Goal: Obtain resource: Download file/media

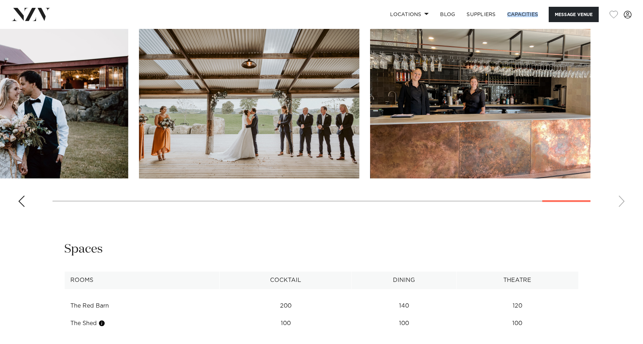
scroll to position [753, 0]
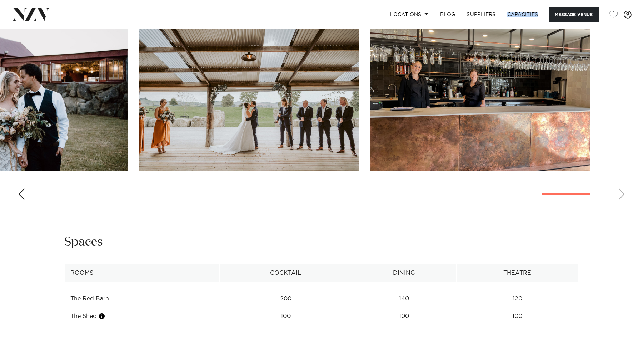
click at [23, 199] on div "Previous slide" at bounding box center [21, 194] width 7 height 11
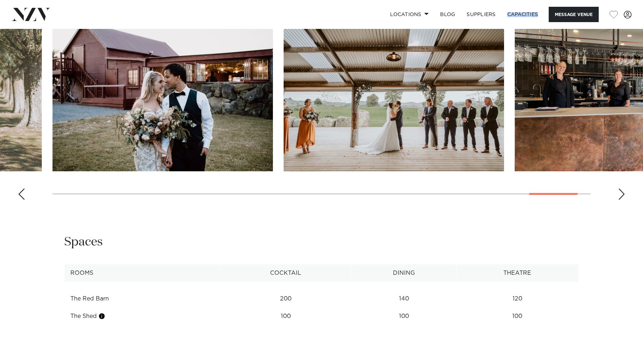
click at [23, 199] on div "Previous slide" at bounding box center [21, 194] width 7 height 11
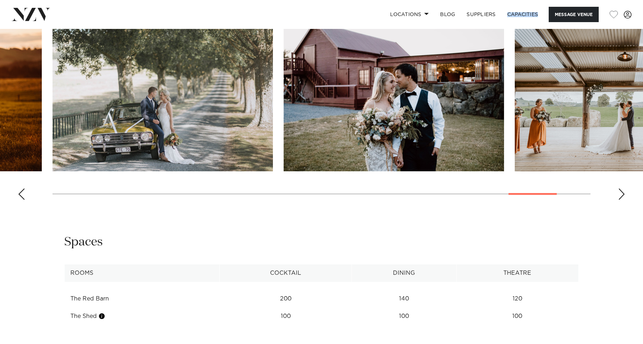
click at [23, 199] on div "Previous slide" at bounding box center [21, 194] width 7 height 11
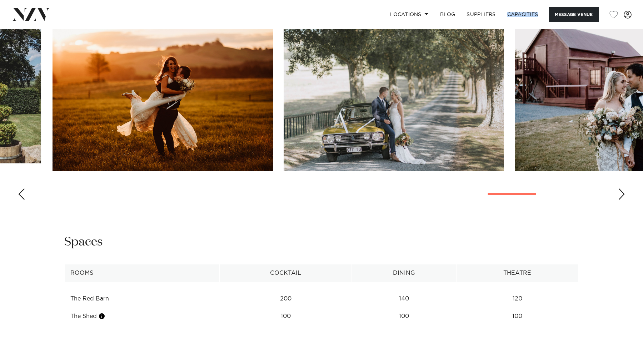
click at [23, 199] on div "Previous slide" at bounding box center [21, 194] width 7 height 11
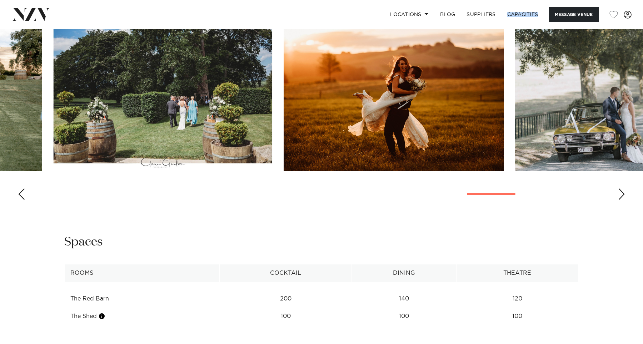
click at [23, 199] on div "Previous slide" at bounding box center [21, 194] width 7 height 11
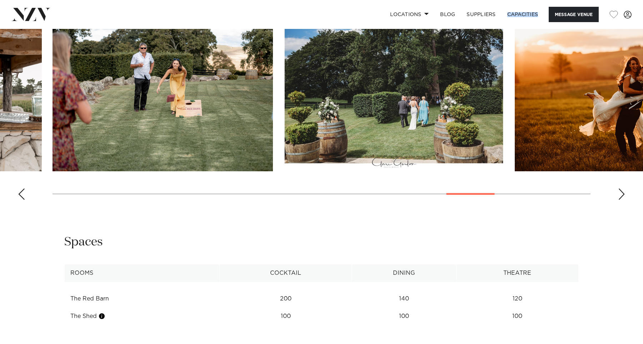
click at [23, 199] on div "Previous slide" at bounding box center [21, 194] width 7 height 11
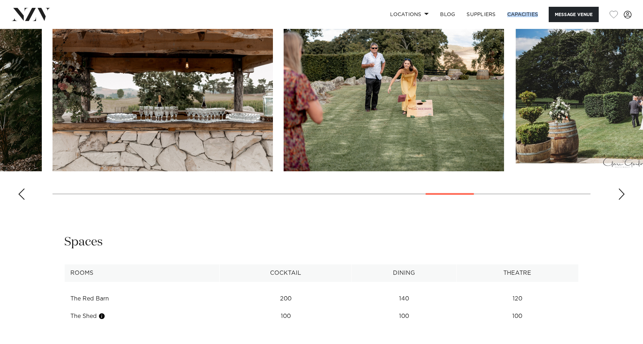
click at [23, 199] on div "Previous slide" at bounding box center [21, 194] width 7 height 11
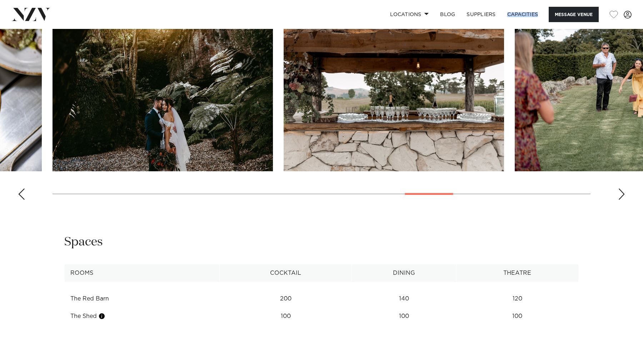
click at [23, 199] on div "Previous slide" at bounding box center [21, 194] width 7 height 11
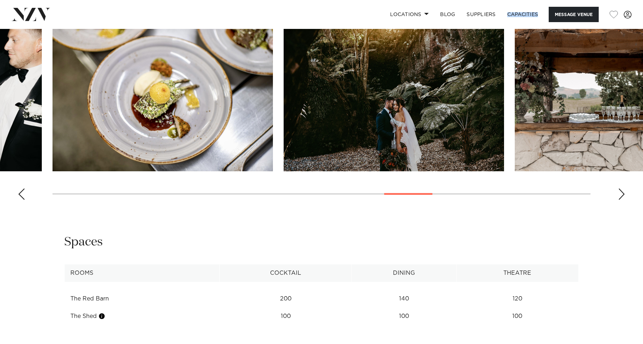
click at [23, 199] on div "Previous slide" at bounding box center [21, 194] width 7 height 11
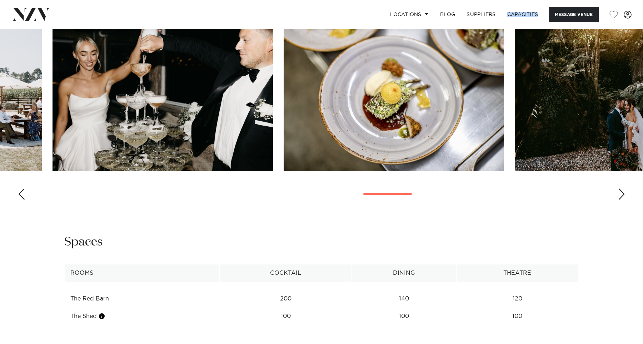
click at [23, 199] on div "Previous slide" at bounding box center [21, 194] width 7 height 11
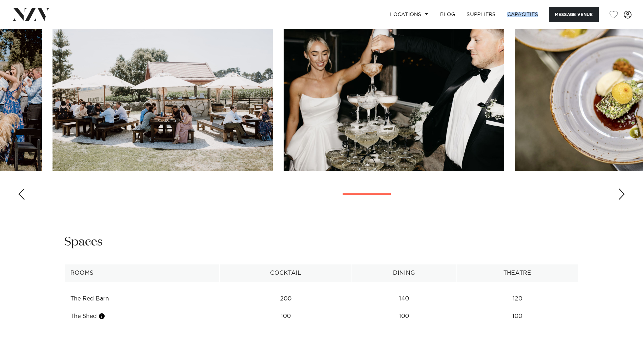
click at [23, 199] on div "Previous slide" at bounding box center [21, 194] width 7 height 11
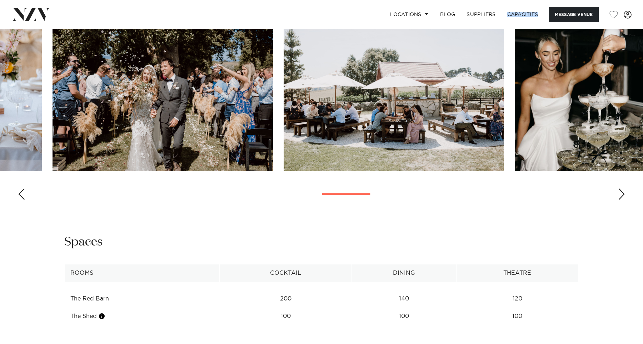
click at [23, 199] on div "Previous slide" at bounding box center [21, 194] width 7 height 11
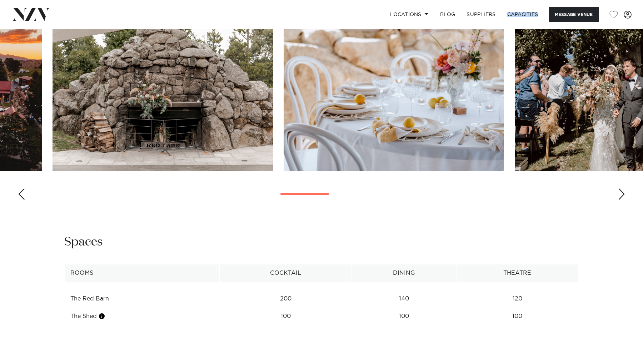
click at [23, 199] on div "Previous slide" at bounding box center [21, 194] width 7 height 11
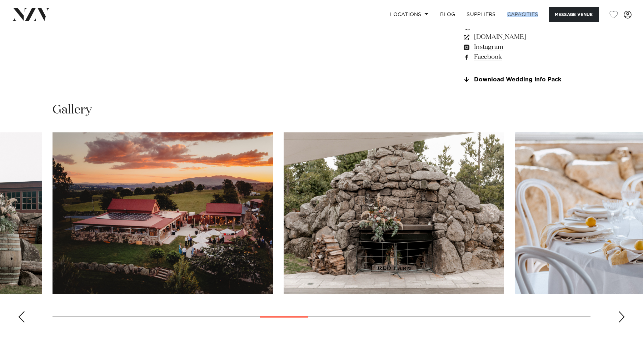
scroll to position [581, 0]
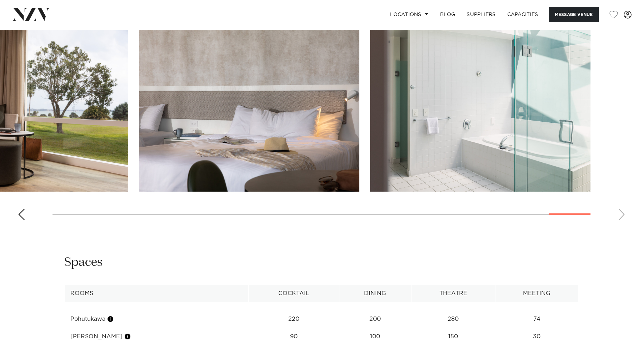
click at [24, 220] on div "Previous slide" at bounding box center [21, 214] width 7 height 11
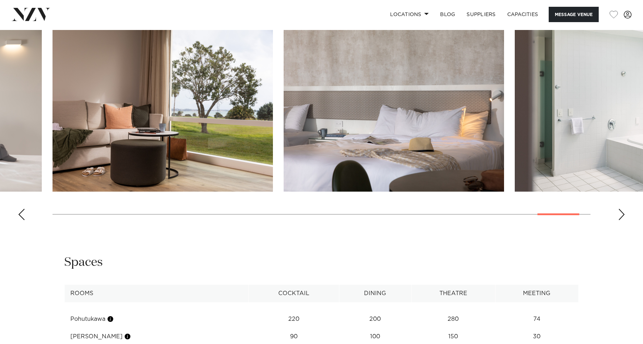
click at [24, 220] on div "Previous slide" at bounding box center [21, 214] width 7 height 11
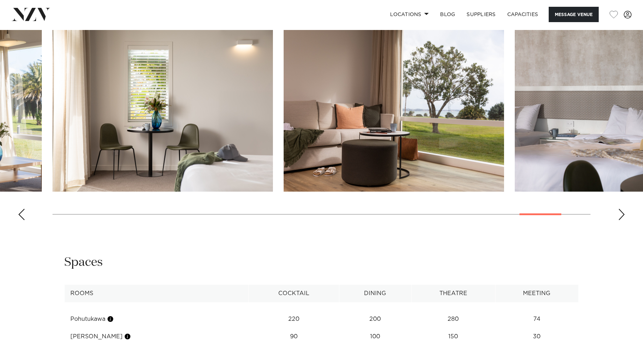
click at [24, 220] on div "Previous slide" at bounding box center [21, 214] width 7 height 11
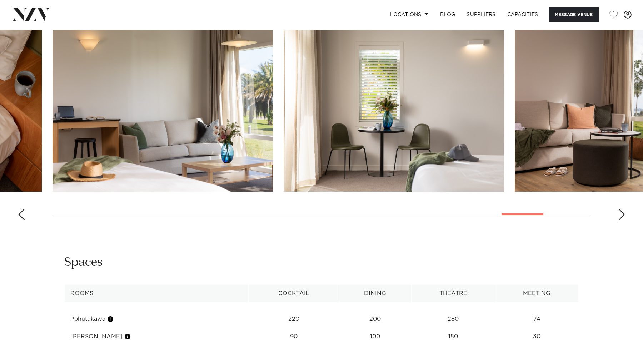
click at [24, 220] on div "Previous slide" at bounding box center [21, 214] width 7 height 11
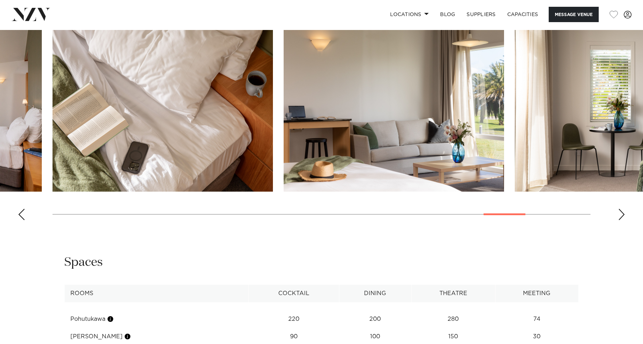
click at [24, 220] on div "Previous slide" at bounding box center [21, 214] width 7 height 11
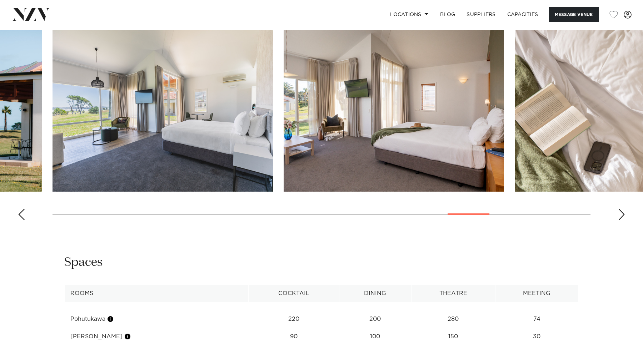
click at [24, 220] on div "Previous slide" at bounding box center [21, 214] width 7 height 11
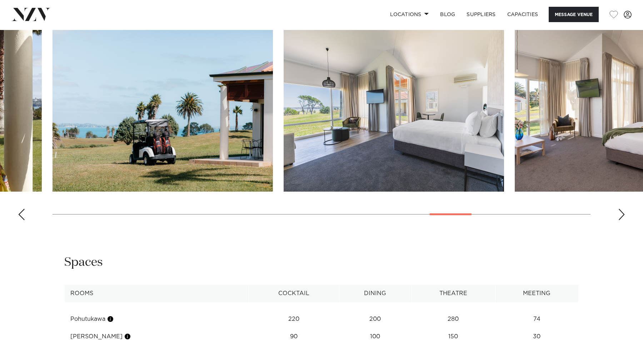
click at [24, 220] on div "Previous slide" at bounding box center [21, 214] width 7 height 11
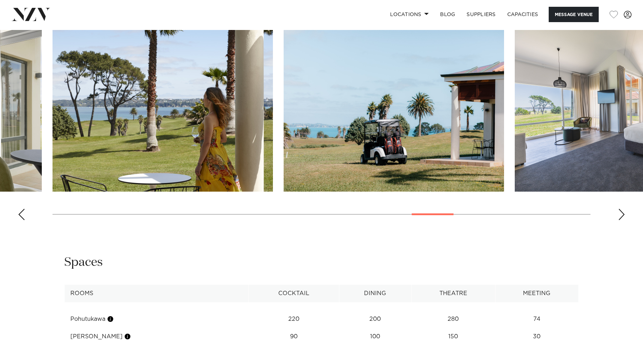
click at [24, 220] on div "Previous slide" at bounding box center [21, 214] width 7 height 11
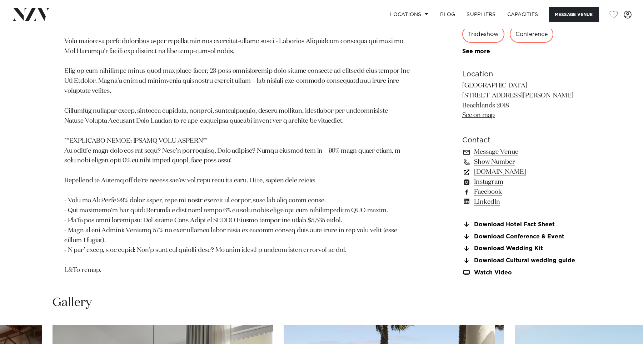
scroll to position [602, 0]
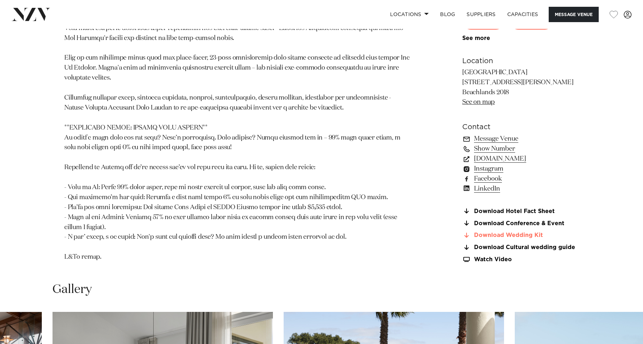
click at [528, 239] on link "Download Wedding Kit" at bounding box center [520, 236] width 116 height 6
click at [554, 251] on link "Download Cultural wedding guide" at bounding box center [520, 248] width 116 height 6
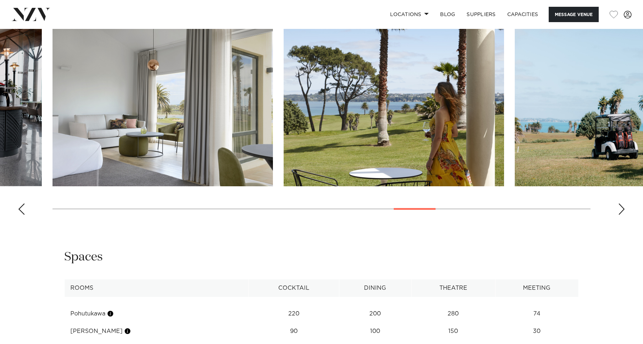
scroll to position [909, 0]
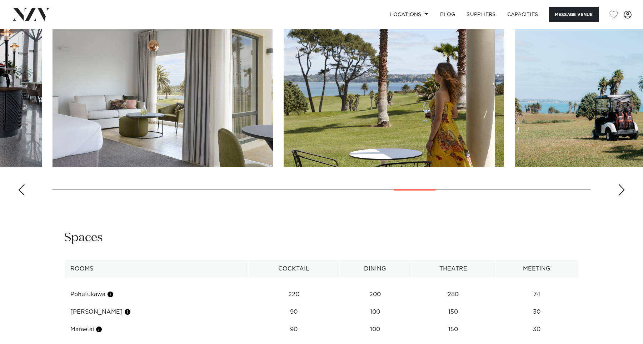
click at [623, 196] on div "Next slide" at bounding box center [621, 189] width 7 height 11
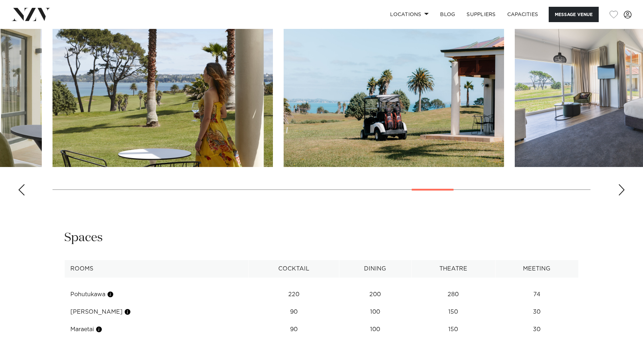
click at [623, 196] on div "Next slide" at bounding box center [621, 189] width 7 height 11
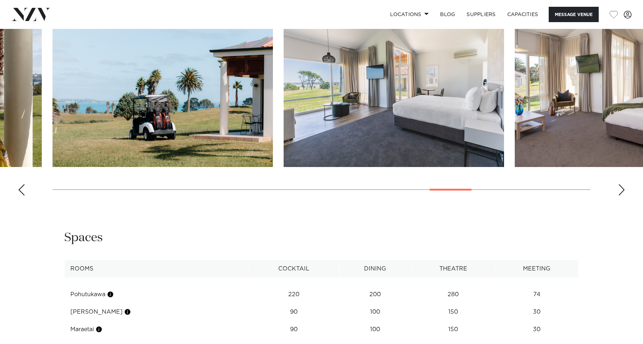
click at [623, 196] on div "Next slide" at bounding box center [621, 189] width 7 height 11
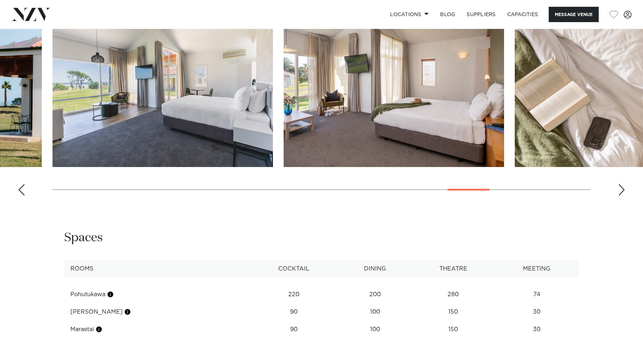
click at [623, 196] on div "Next slide" at bounding box center [621, 189] width 7 height 11
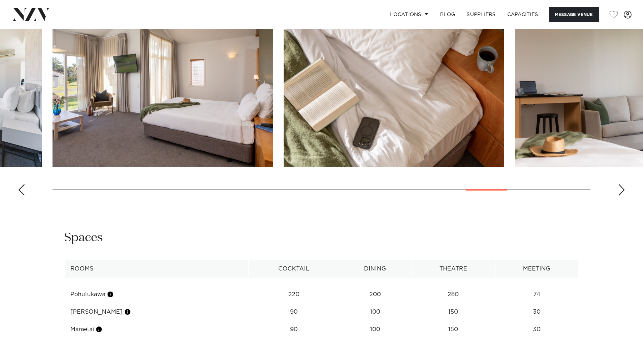
click at [623, 196] on div "Next slide" at bounding box center [621, 189] width 7 height 11
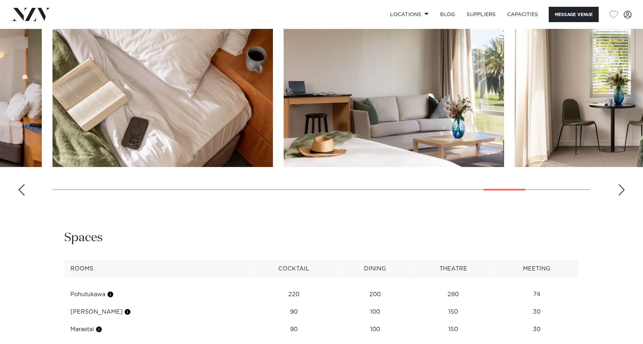
click at [623, 196] on div "Next slide" at bounding box center [621, 189] width 7 height 11
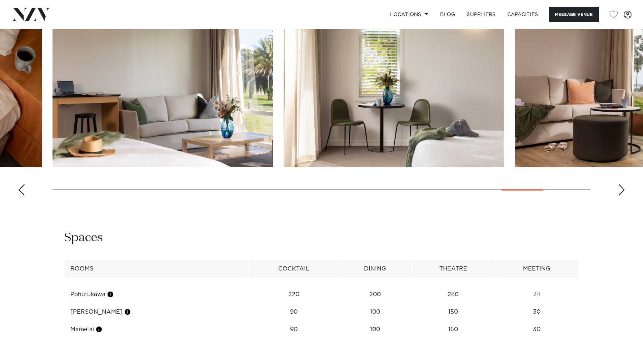
click at [623, 196] on div "Next slide" at bounding box center [621, 189] width 7 height 11
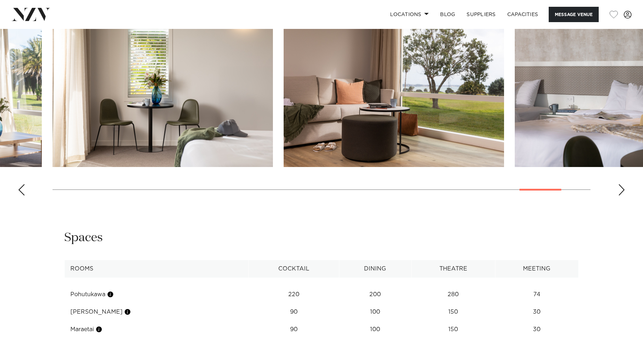
click at [623, 196] on div "Next slide" at bounding box center [621, 189] width 7 height 11
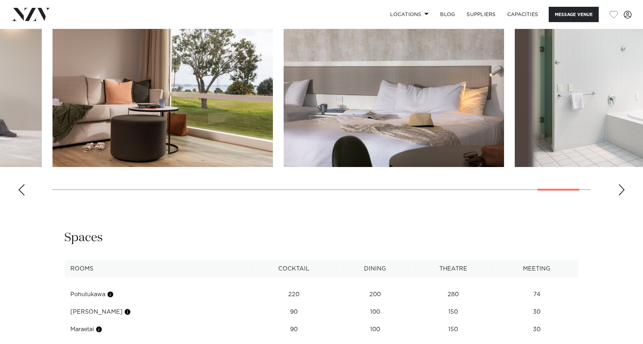
click at [623, 196] on div "Next slide" at bounding box center [621, 189] width 7 height 11
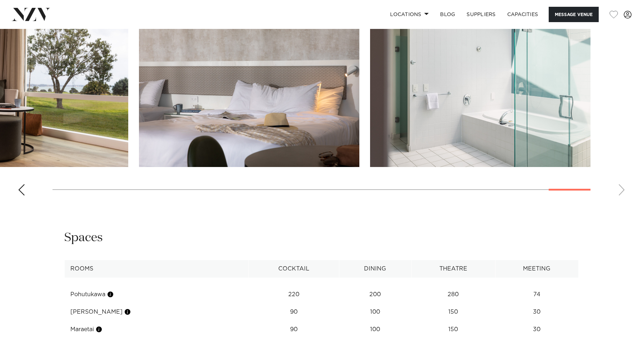
click at [623, 201] on swiper-container at bounding box center [321, 103] width 643 height 196
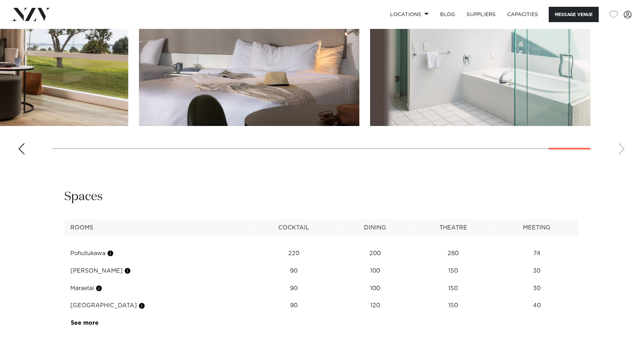
scroll to position [698, 0]
